Goal: Find specific page/section

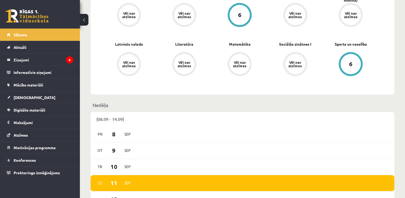
scroll to position [213, 0]
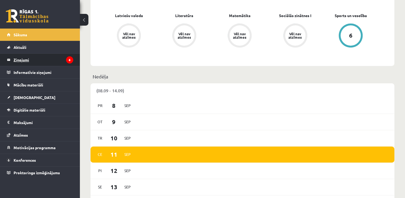
click at [25, 58] on legend "Ziņojumi 6" at bounding box center [44, 60] width 60 height 12
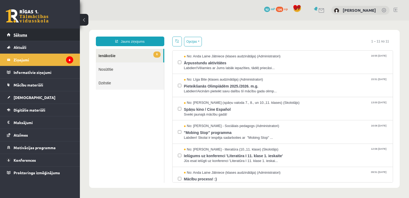
click at [37, 38] on link "Sākums" at bounding box center [40, 34] width 66 height 12
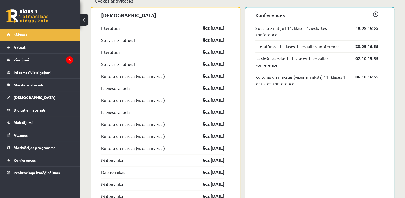
scroll to position [426, 0]
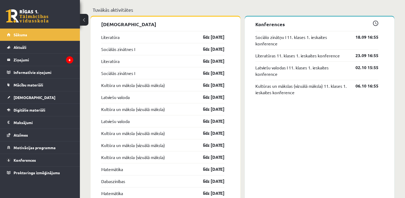
drag, startPoint x: 118, startPoint y: 1, endPoint x: 138, endPoint y: 14, distance: 23.9
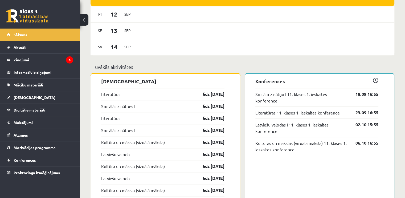
scroll to position [426, 0]
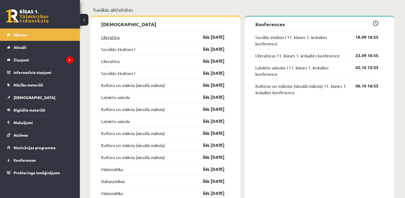
click at [118, 40] on link "Literatūra" at bounding box center [110, 37] width 18 height 6
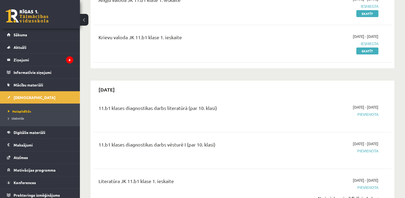
scroll to position [133, 0]
